Goal: Check status

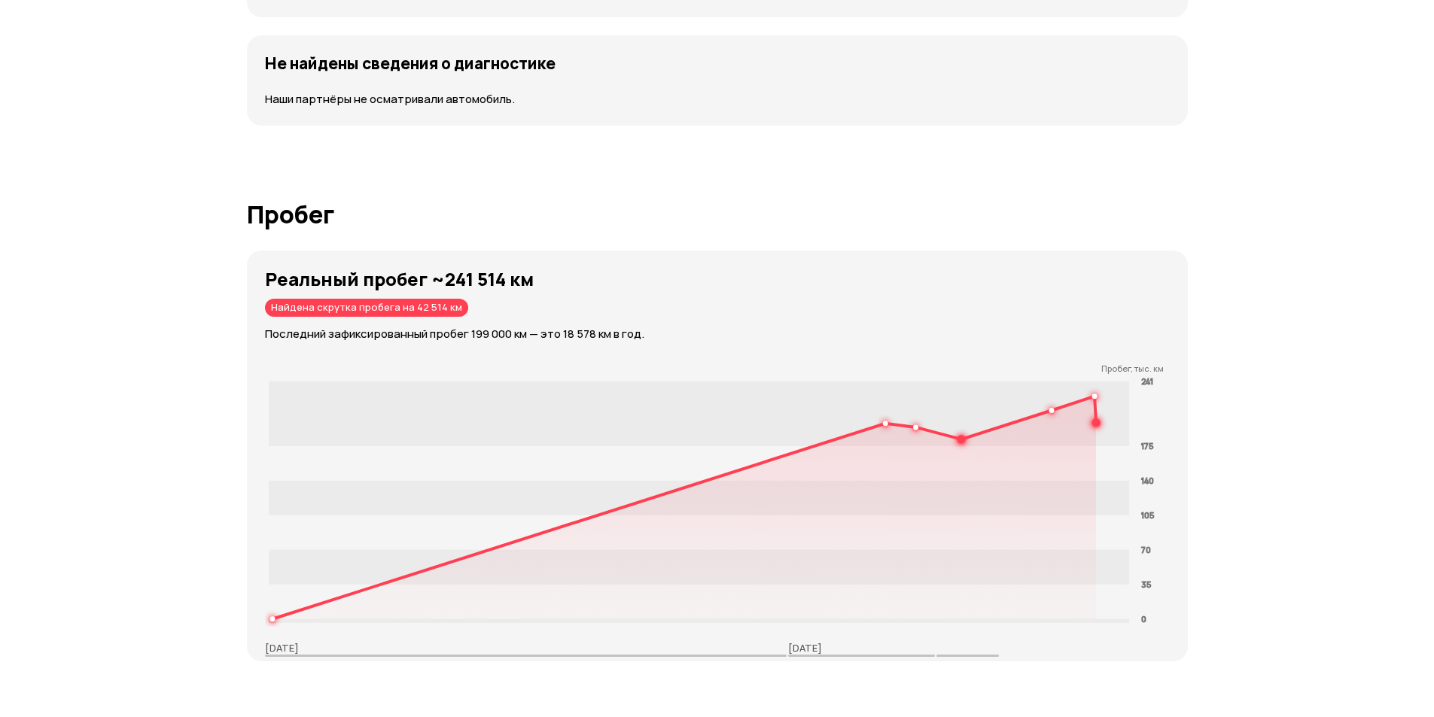
scroll to position [2258, 0]
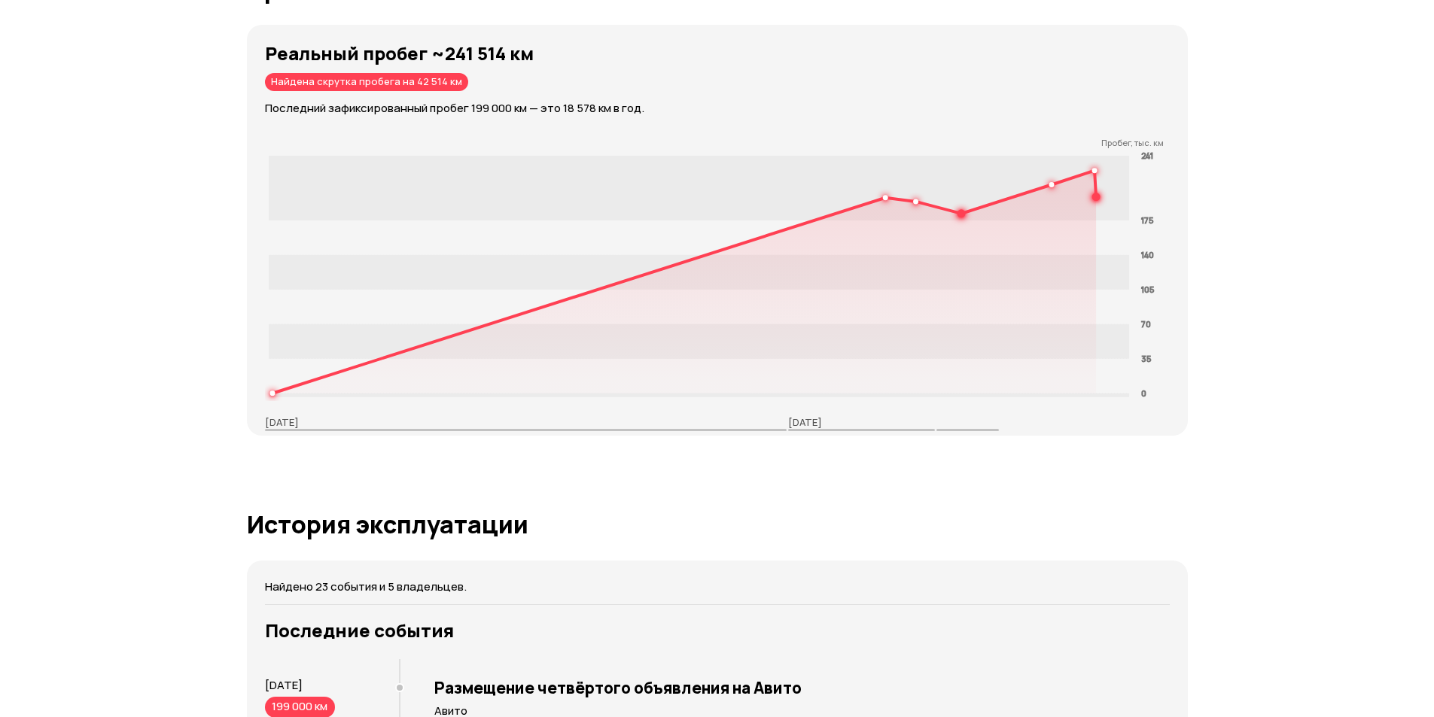
scroll to position [2560, 0]
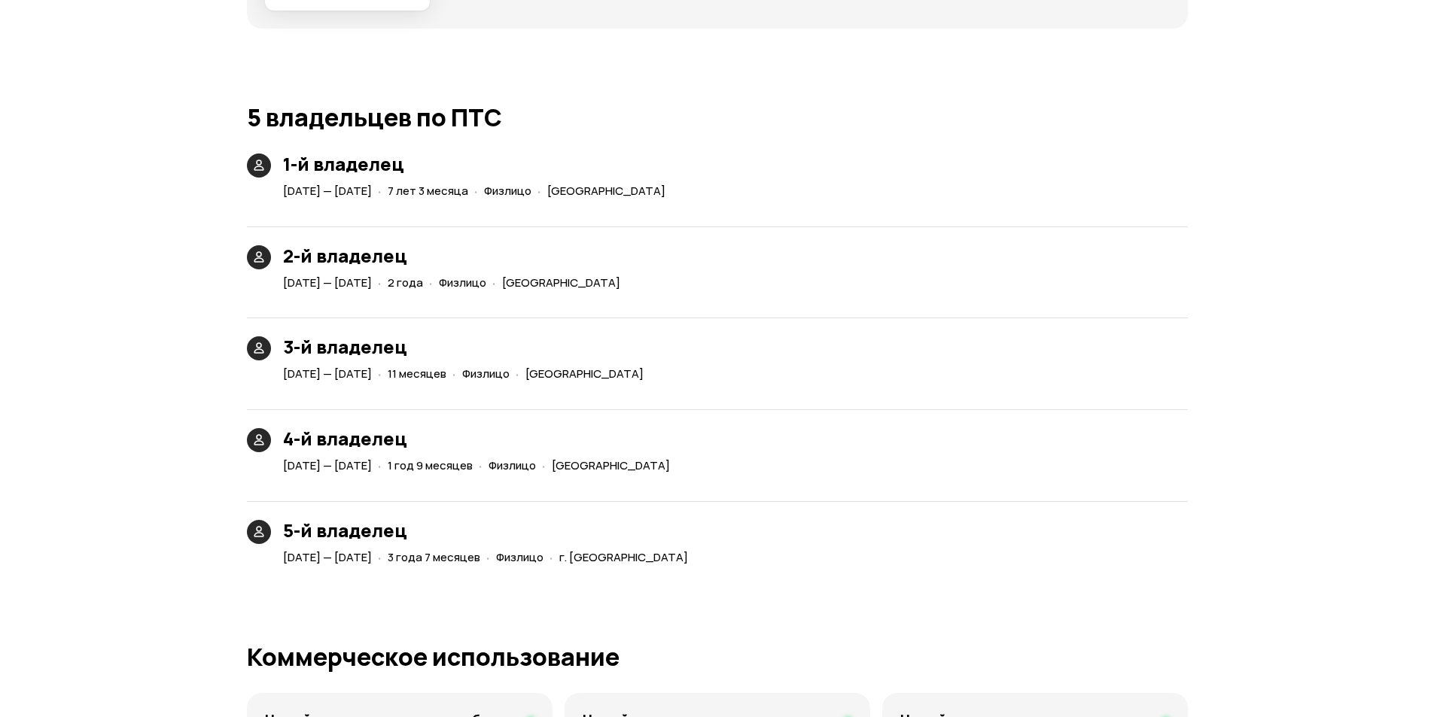
scroll to position [3237, 0]
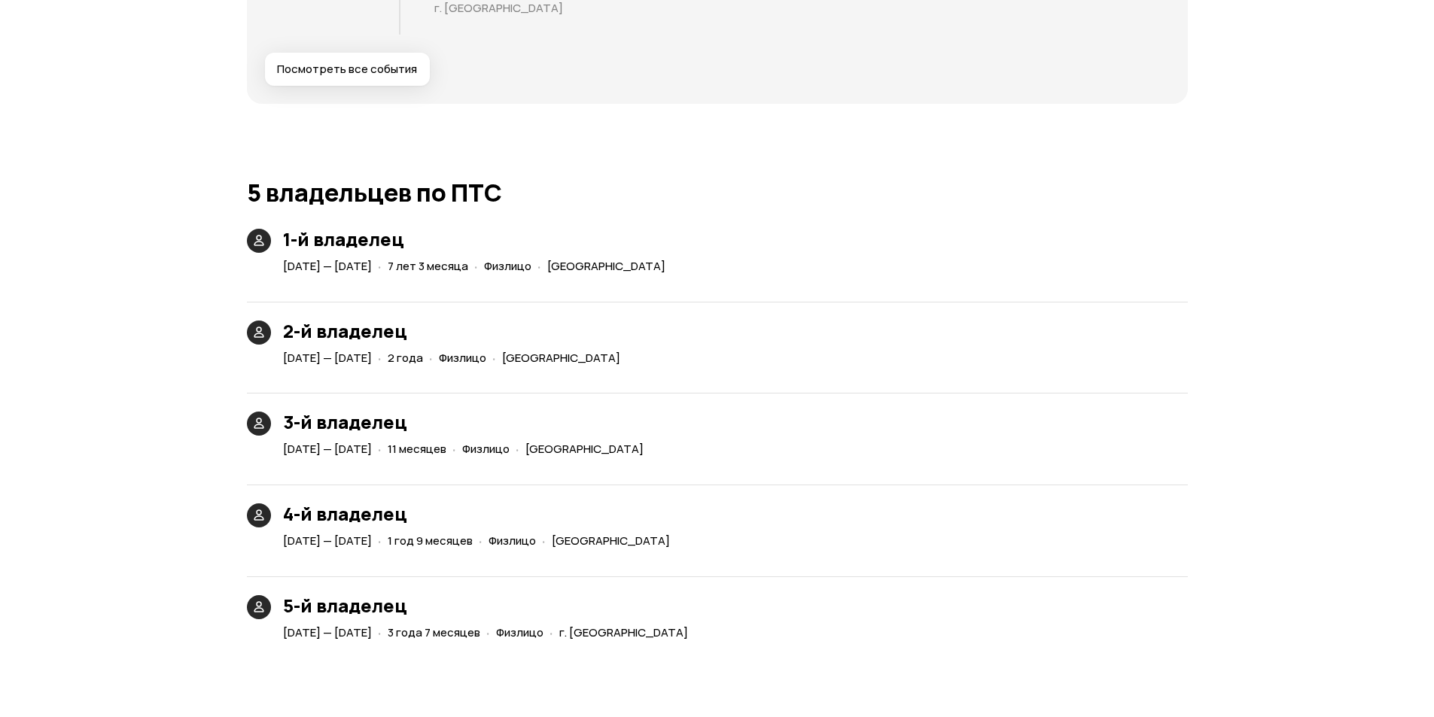
click at [1052, 622] on div "5-й владелец 5 ноября 2021 — 6 июня 2025 · 3 года 7 месяцев · Физлицо · г. Санк…" at bounding box center [717, 602] width 941 height 86
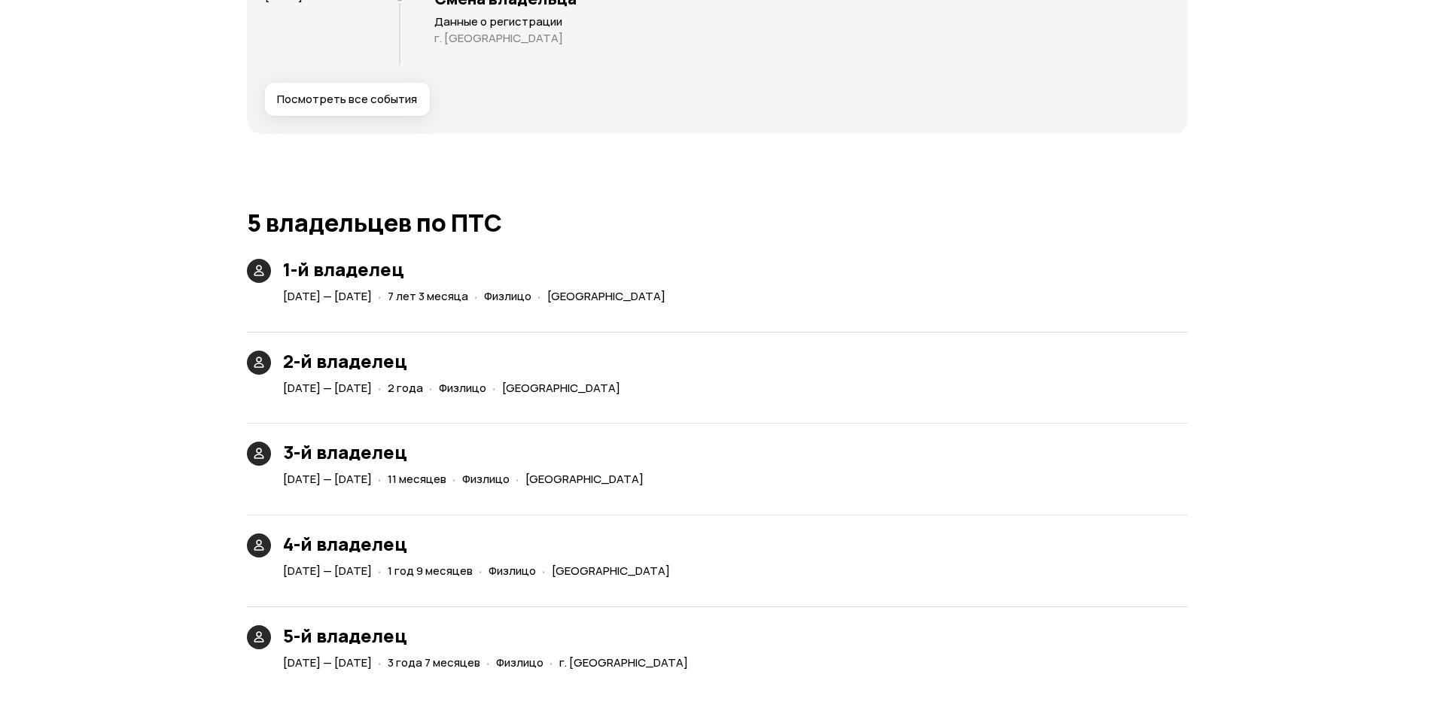
scroll to position [3177, 0]
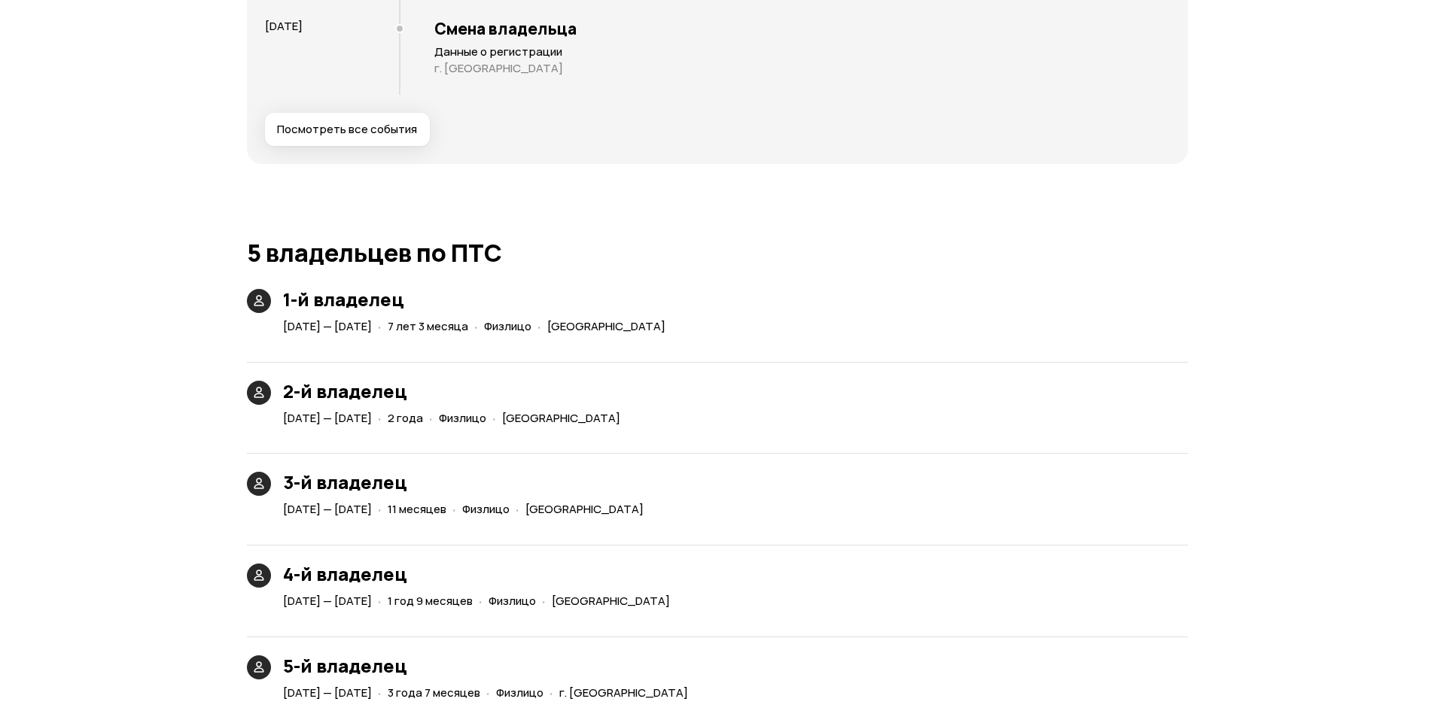
click at [1183, 545] on hr at bounding box center [717, 545] width 941 height 1
click at [1151, 544] on div "4-й владелец 18 февраля 2020 — 26 октября 2021 · 1 год 9 месяцев · Физлицо · Но…" at bounding box center [717, 570] width 941 height 86
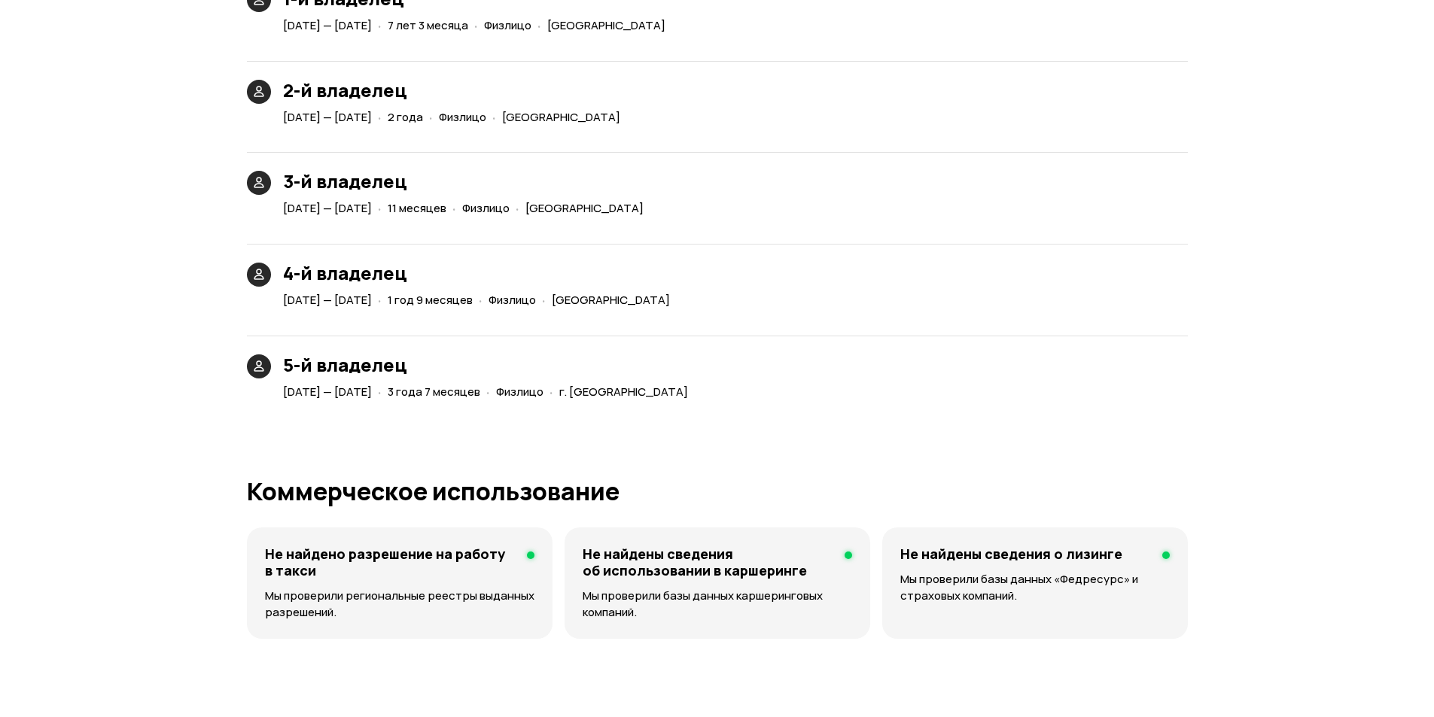
scroll to position [4005, 0]
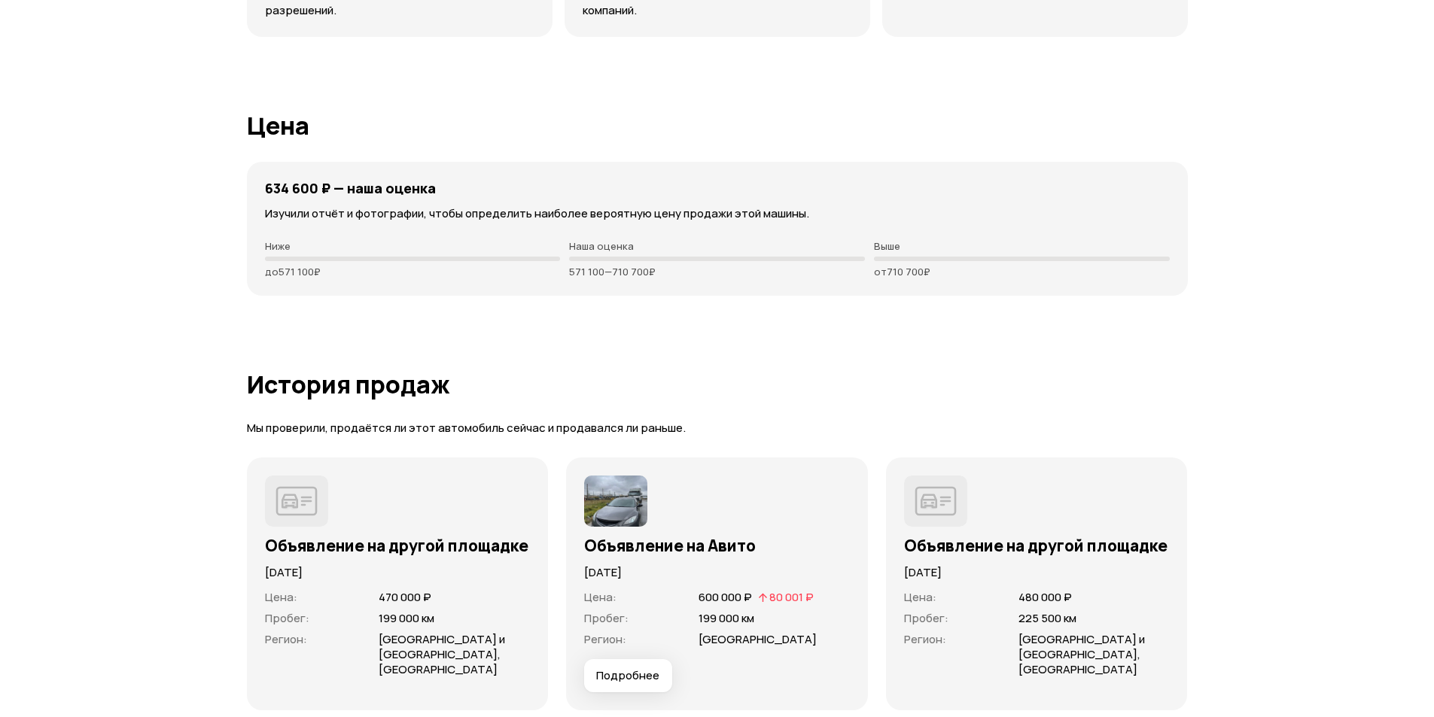
scroll to position [3553, 0]
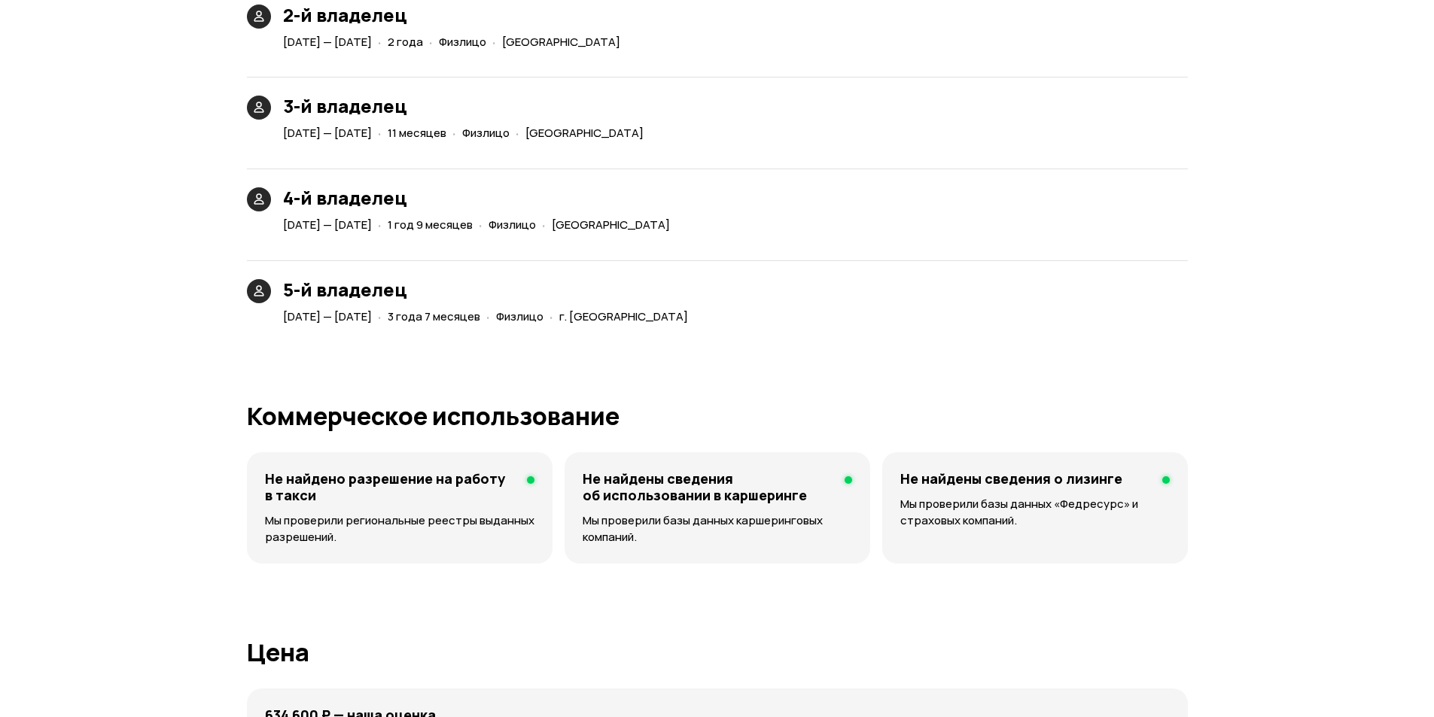
click at [98, 407] on div "Отчёт от 19 сентября 2025 года Полностью сформирован   Скачать PDF   Поделиться…" at bounding box center [717, 165] width 1434 height 7329
